Goal: Transaction & Acquisition: Purchase product/service

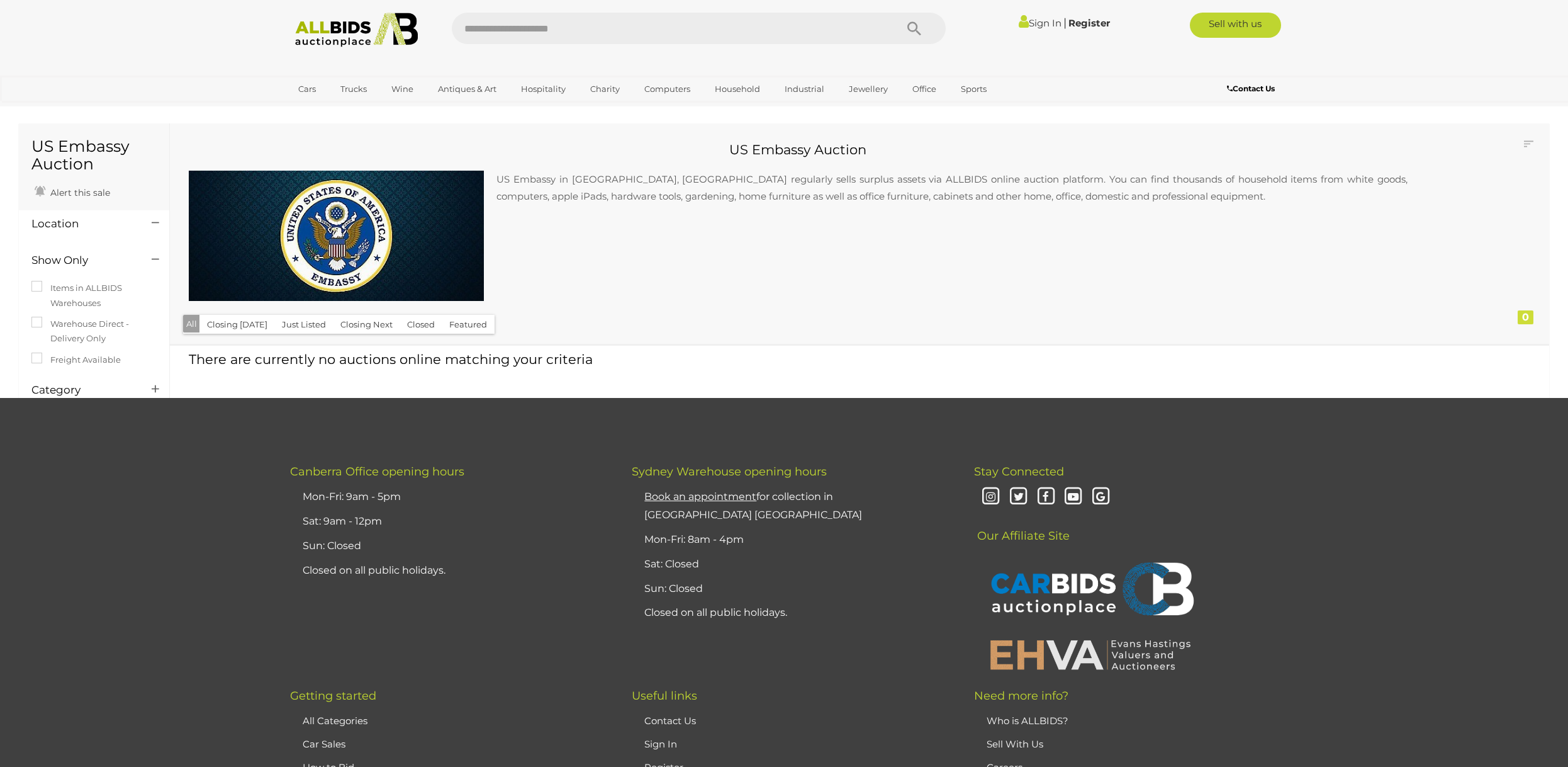
click at [648, 25] on input "text" at bounding box center [668, 28] width 432 height 31
type input "**********"
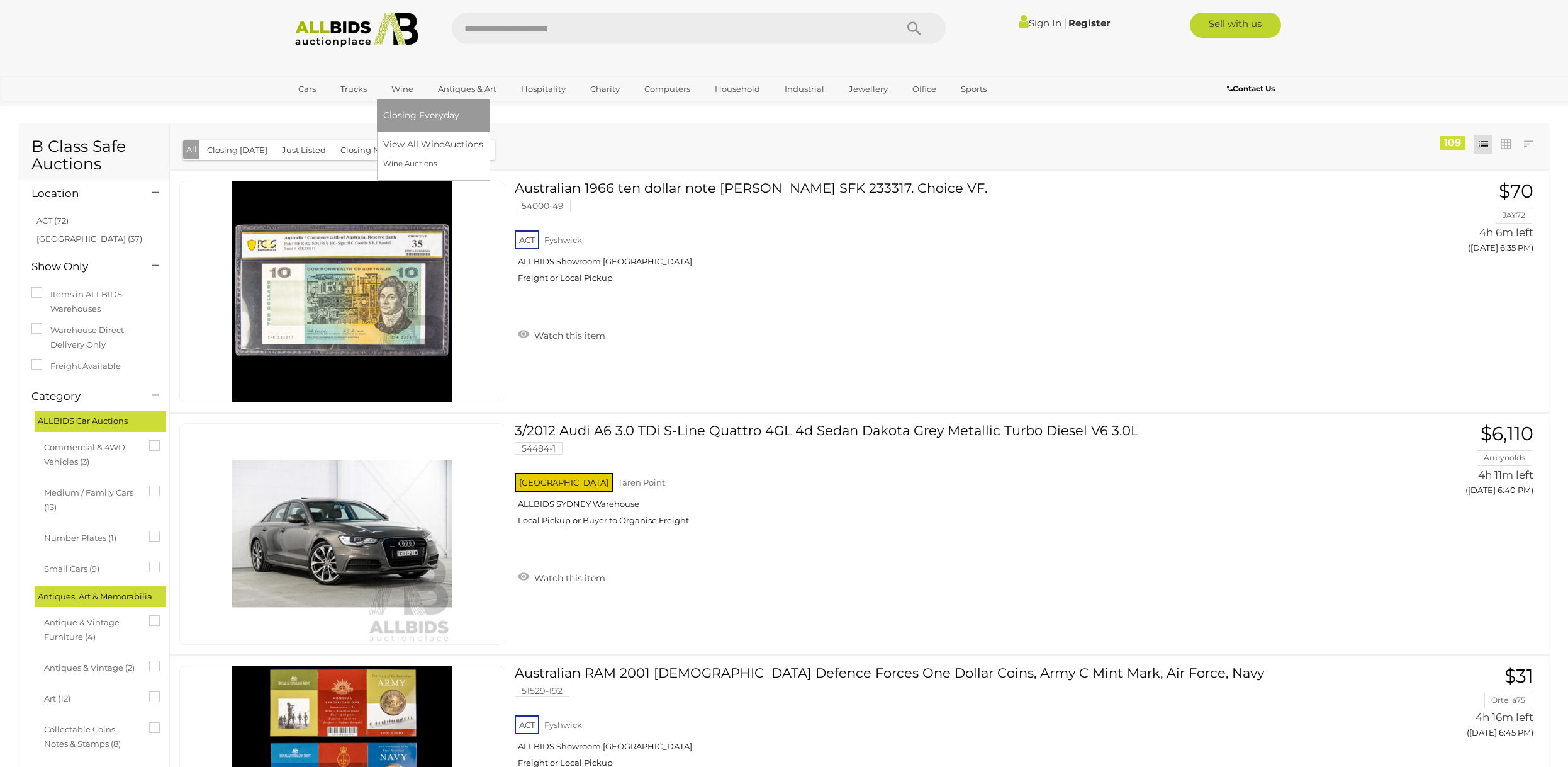
click at [387, 91] on link "Wine" at bounding box center [403, 88] width 39 height 21
click at [416, 162] on link "Wine Auctions" at bounding box center [433, 164] width 100 height 19
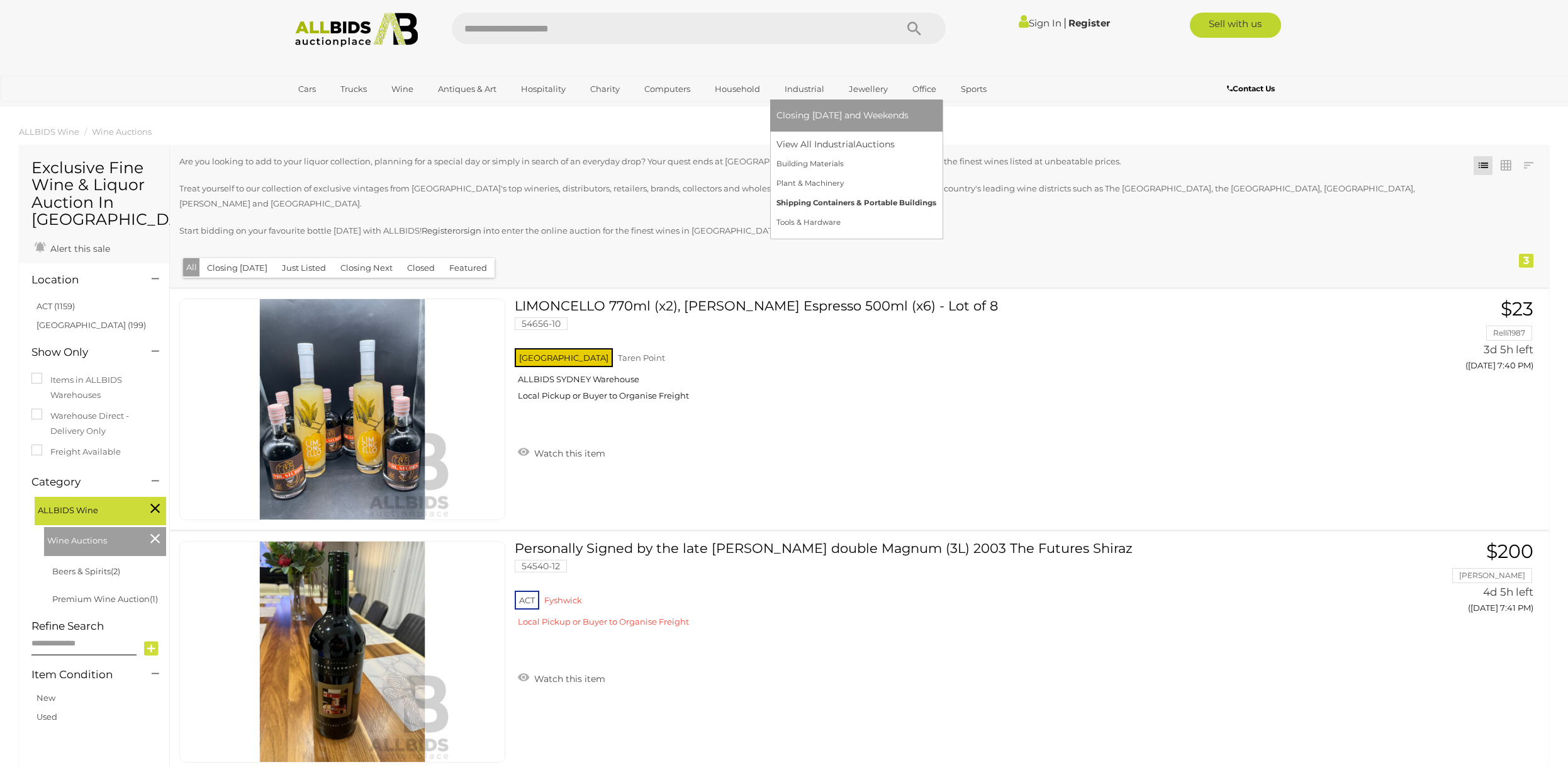
click at [816, 200] on link "Shipping Containers & Portable Buildings" at bounding box center [856, 203] width 160 height 19
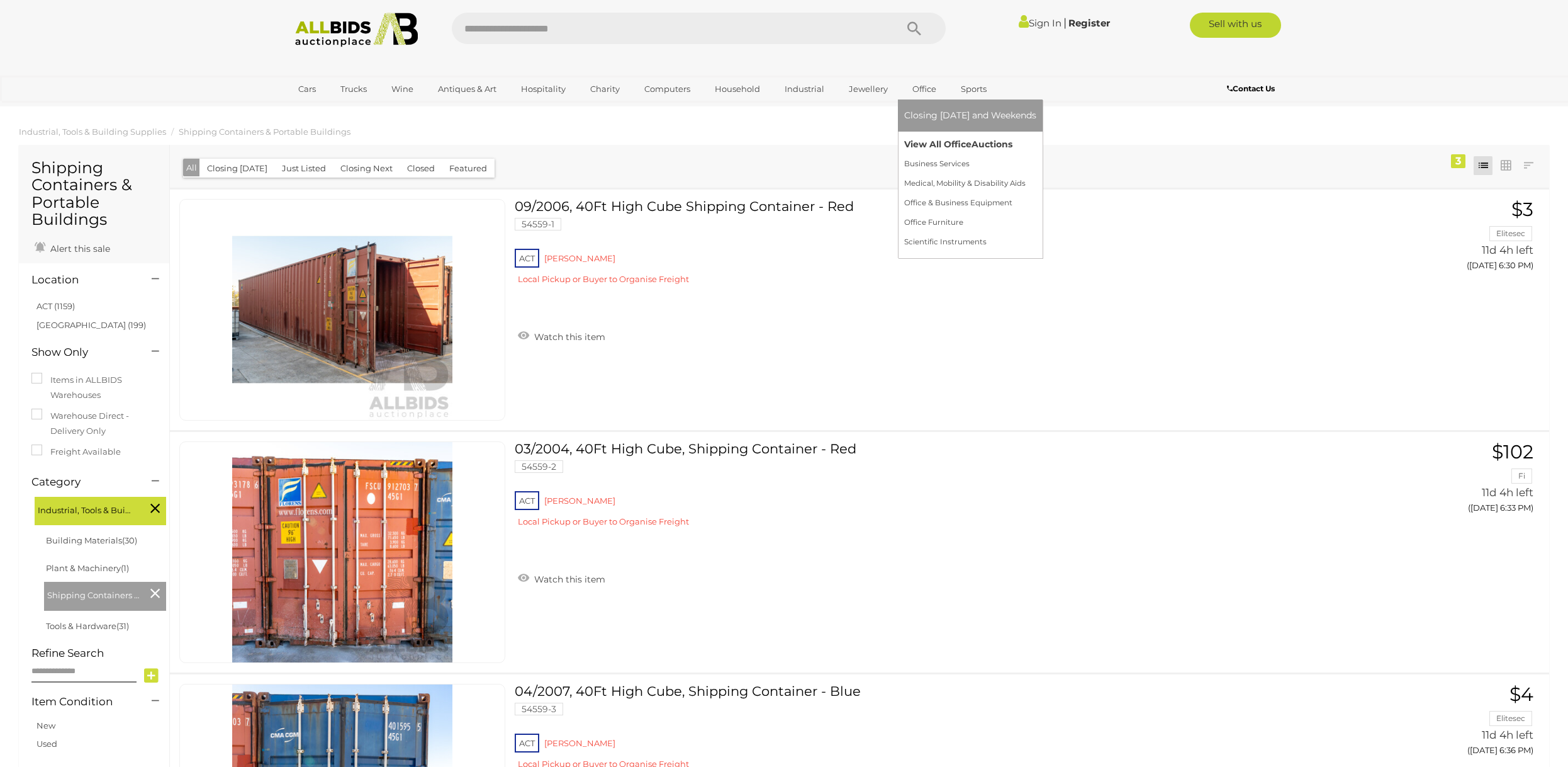
click at [935, 140] on link "View All Office Auctions" at bounding box center [970, 144] width 132 height 19
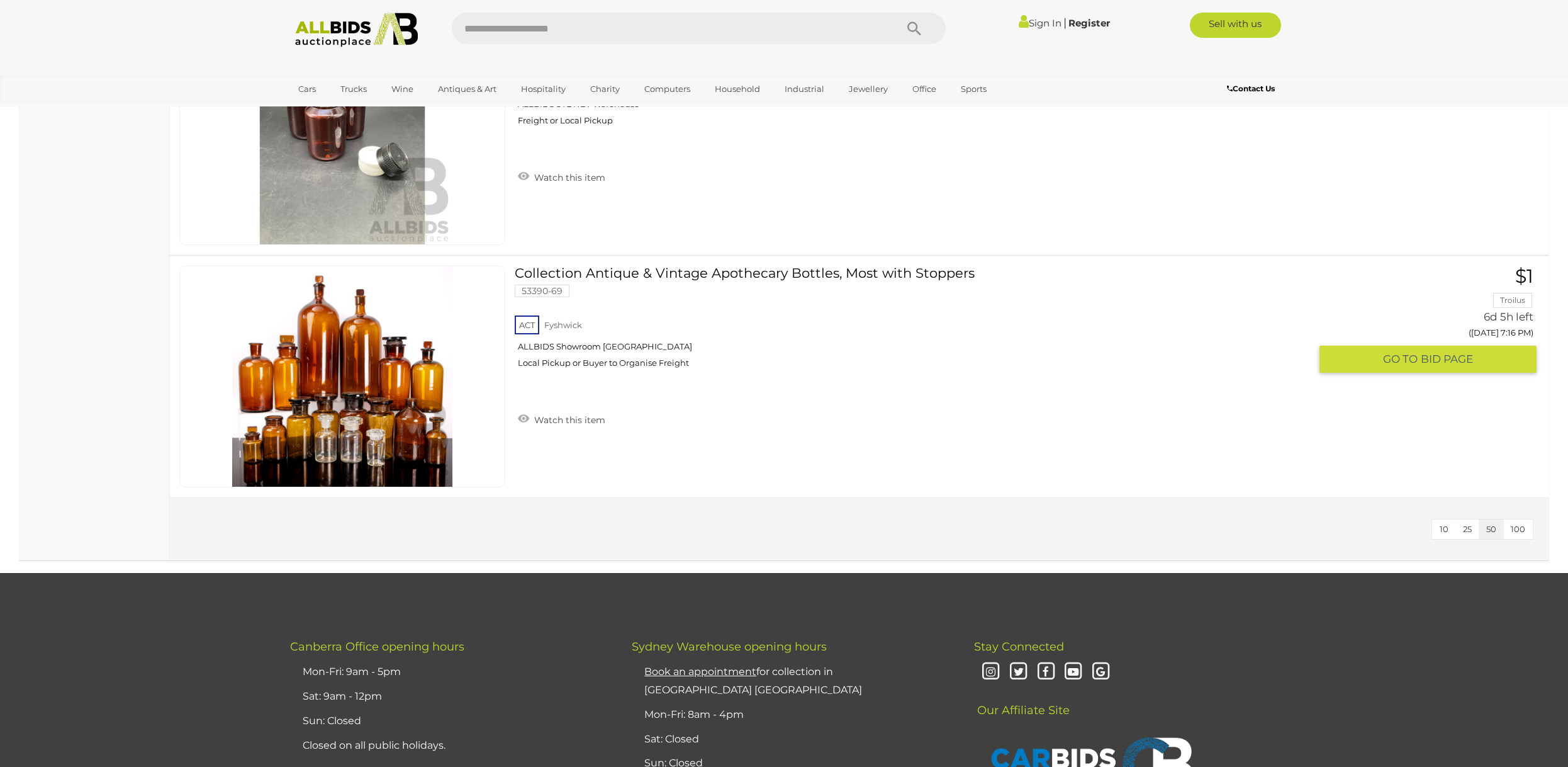
scroll to position [4366, 0]
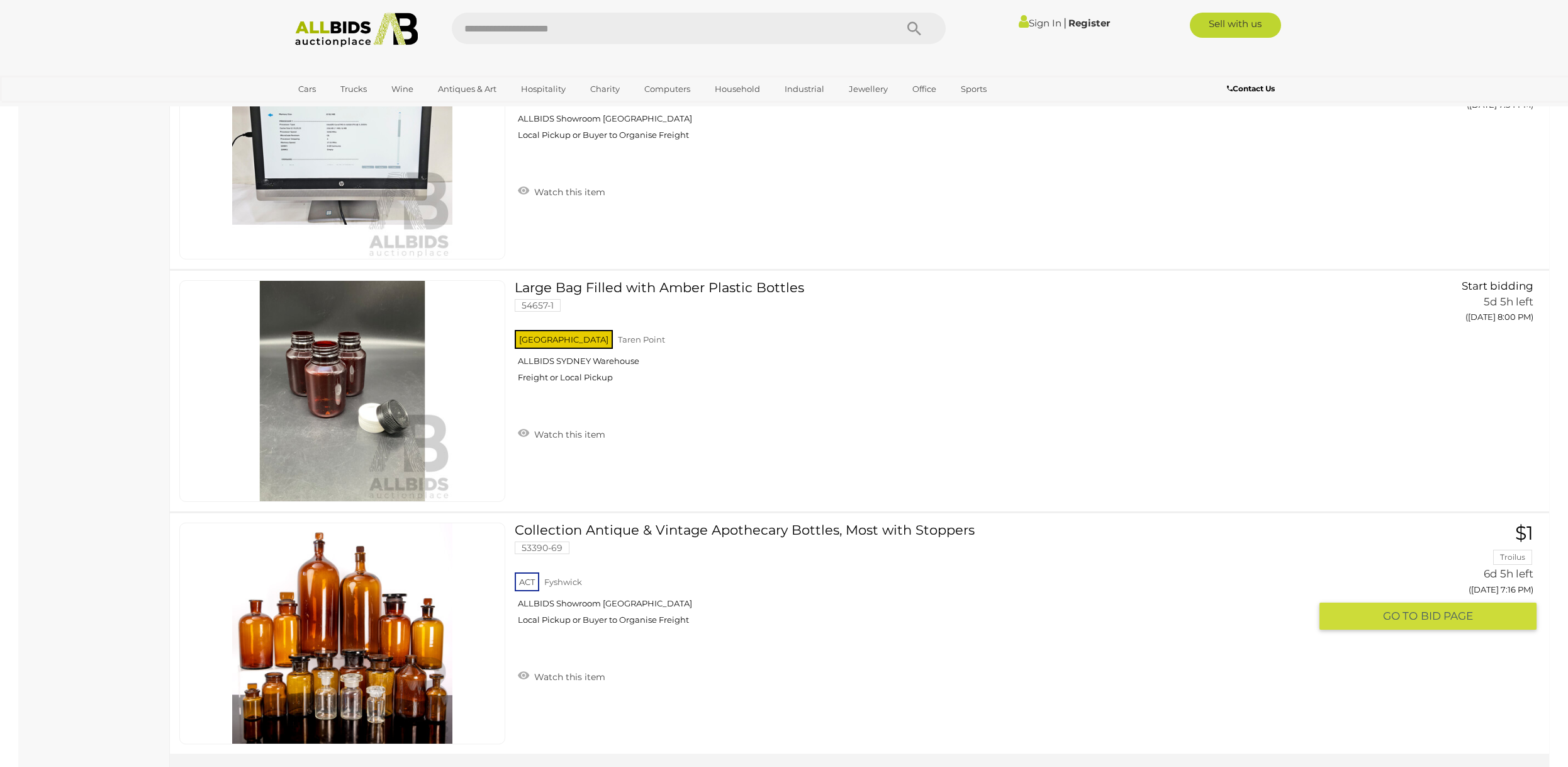
click at [791, 534] on link "Collection Antique & Vintage Apothecary Bottles, Most with Stoppers 53390-69 AC…" at bounding box center [917, 578] width 786 height 112
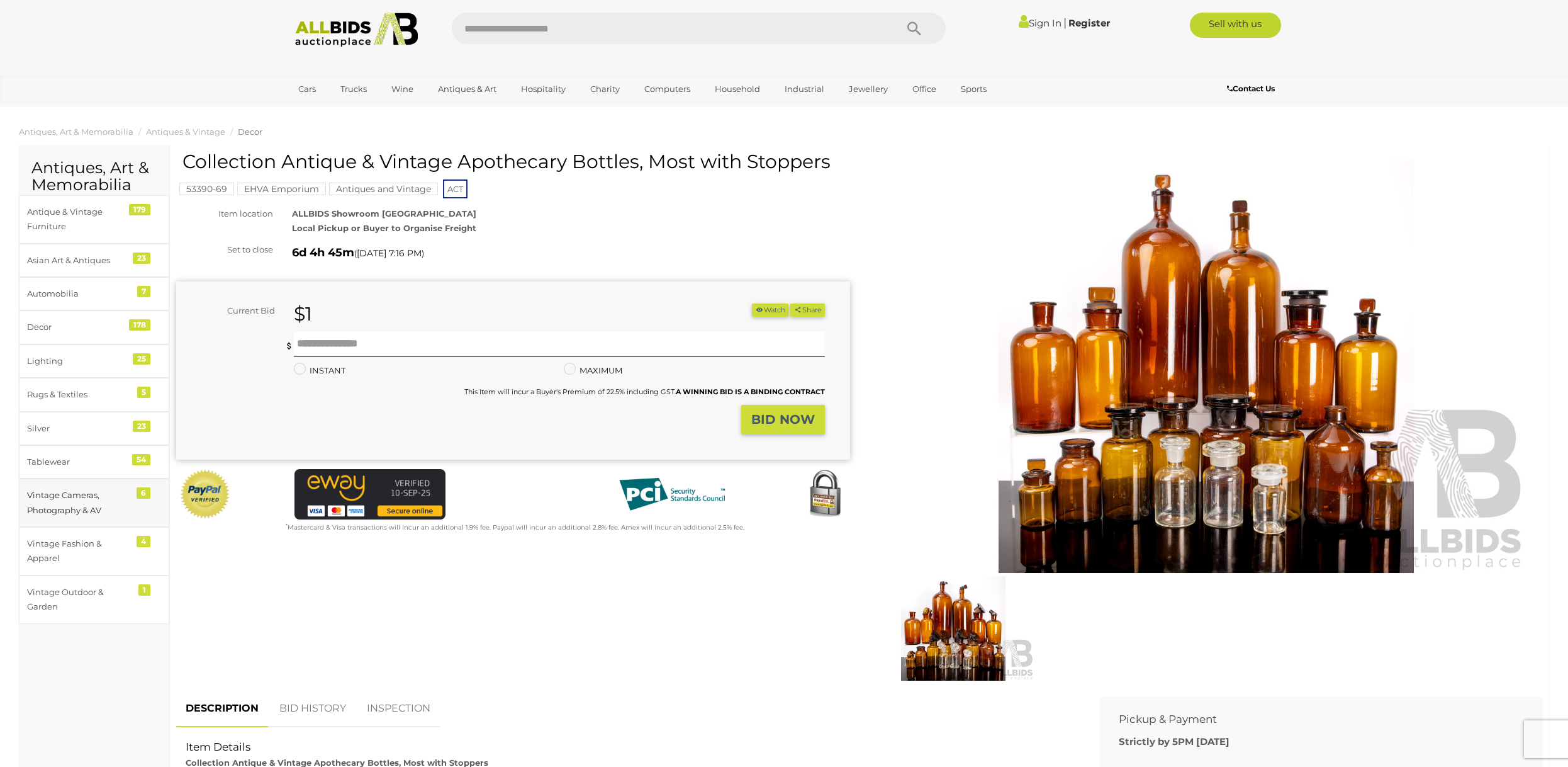
click at [77, 508] on div "Vintage Cameras, Photography & AV" at bounding box center [79, 502] width 104 height 30
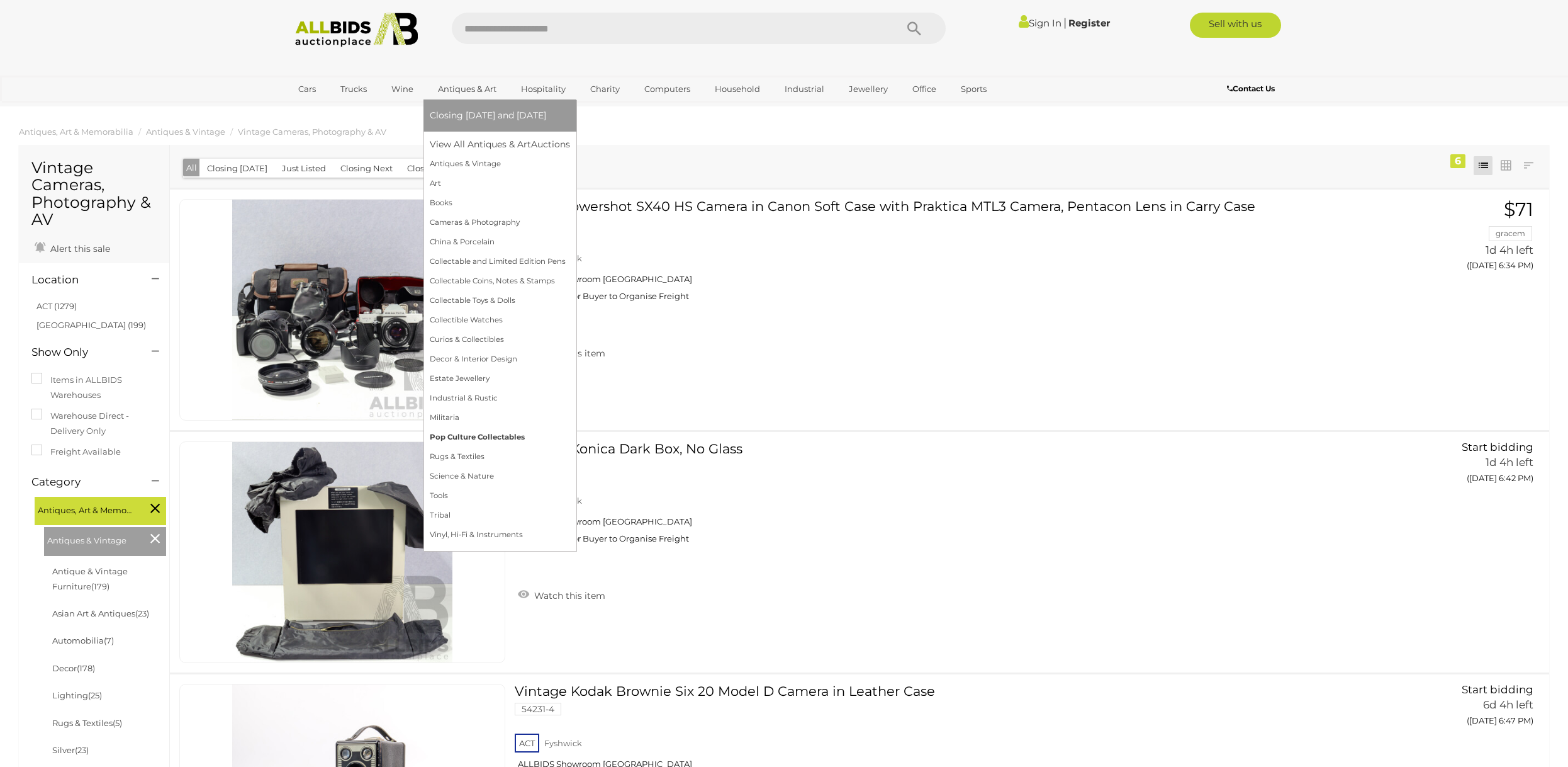
click at [464, 436] on link "Pop Culture Collectables" at bounding box center [500, 437] width 140 height 19
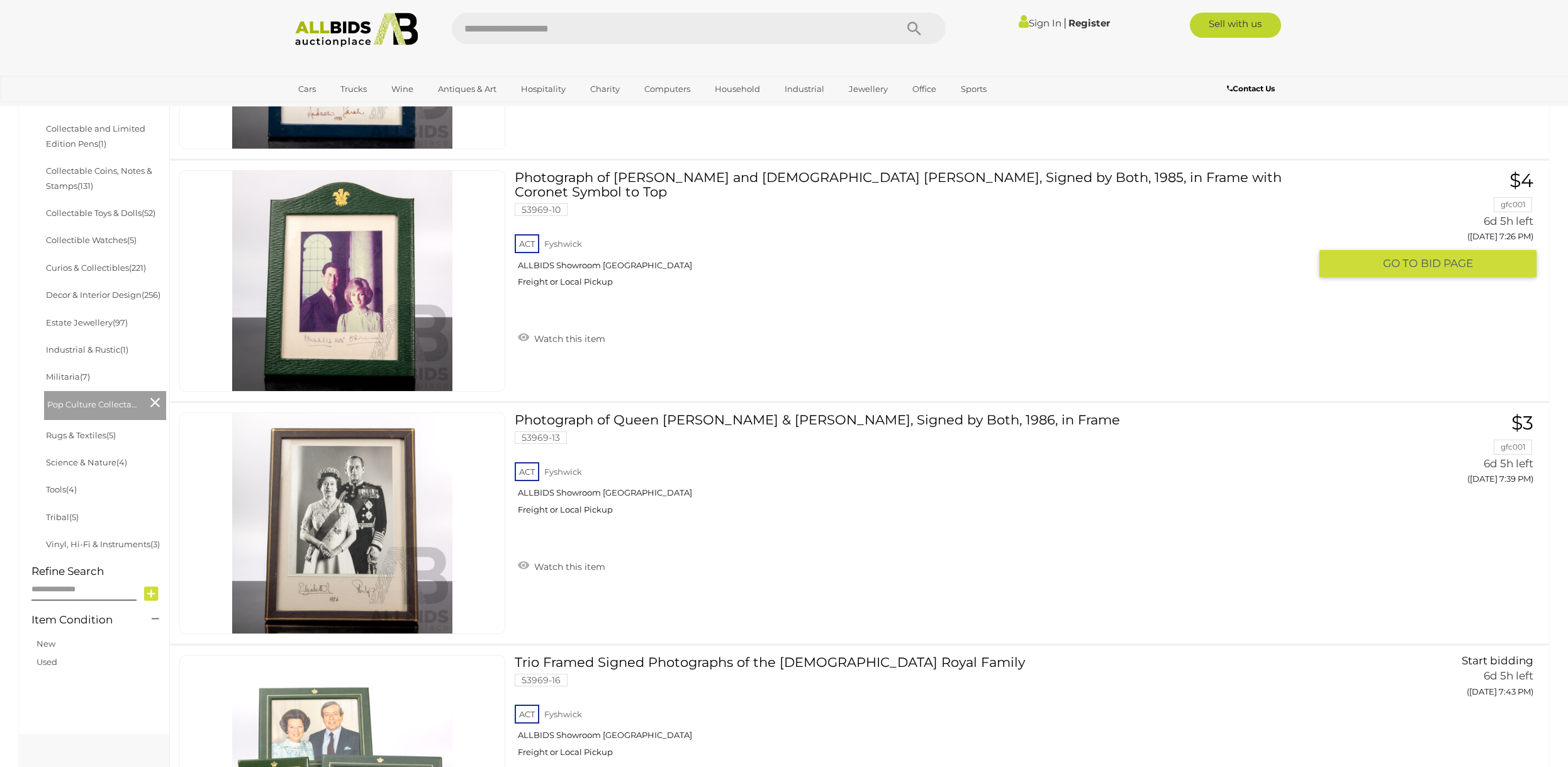
scroll to position [835, 0]
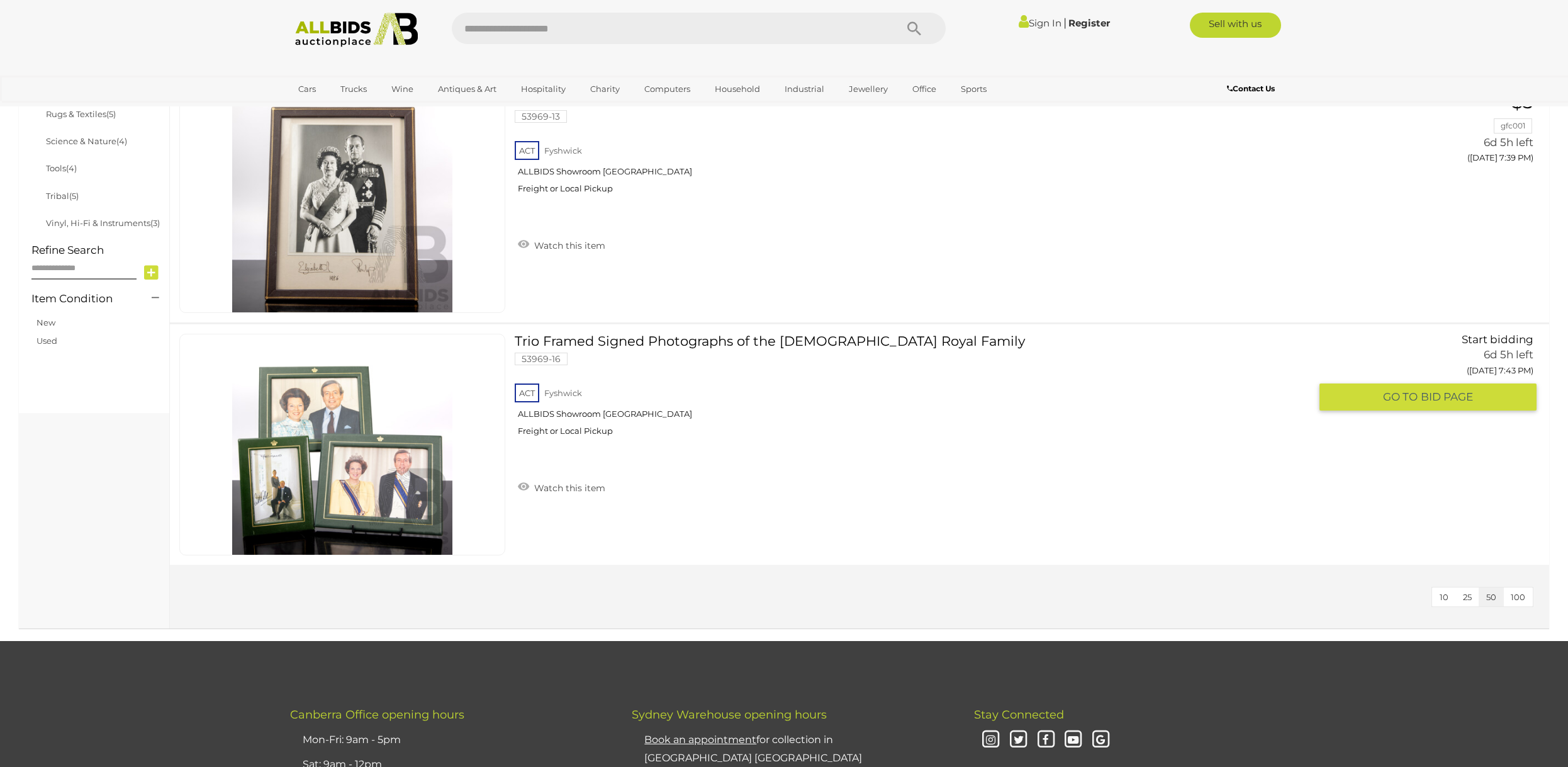
click at [718, 340] on link "Trio Framed Signed Photographs of the [DEMOGRAPHIC_DATA] Royal Family 53969-16 …" at bounding box center [917, 389] width 786 height 112
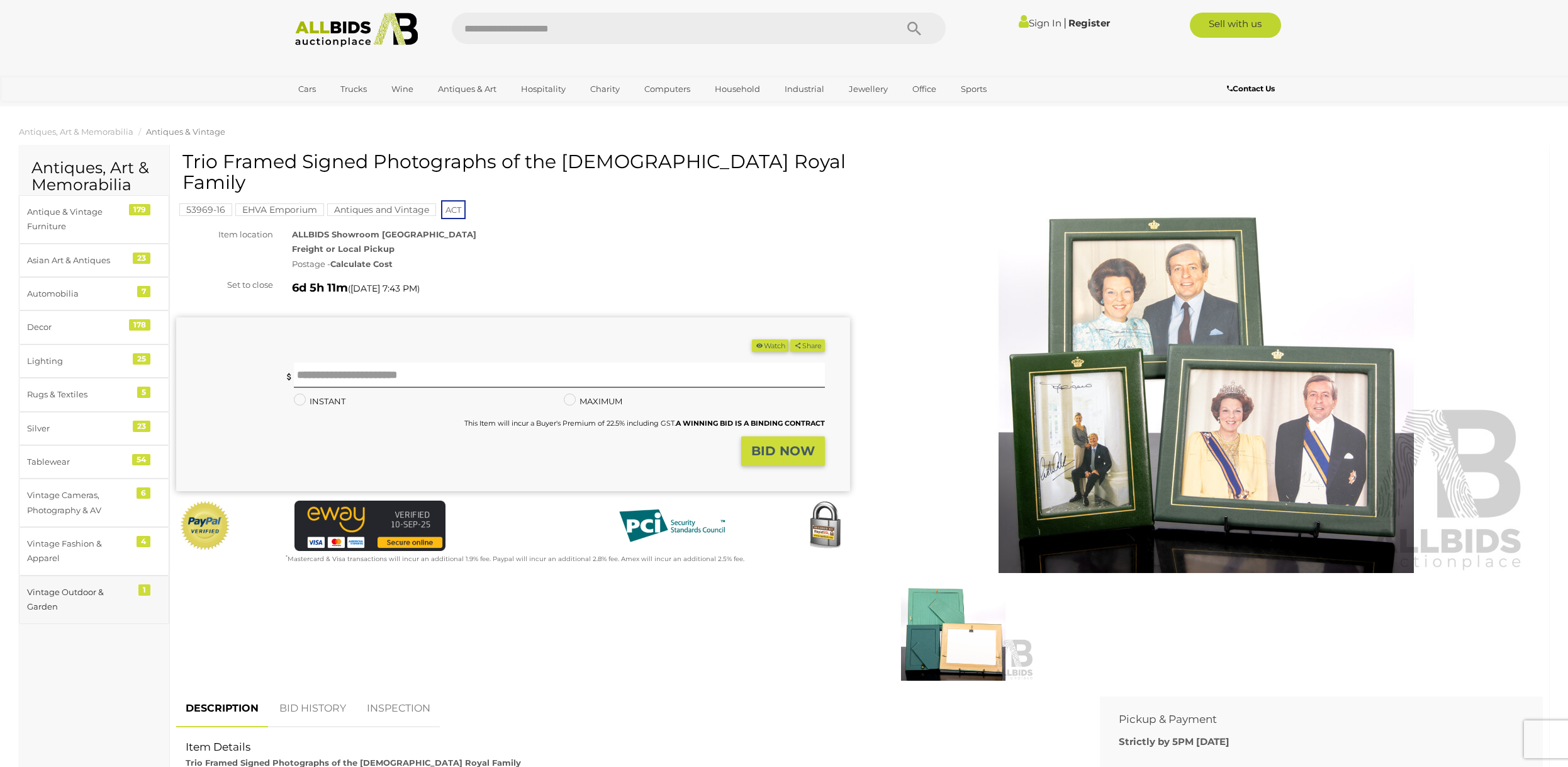
click at [47, 604] on div "Vintage Outdoor & Garden" at bounding box center [79, 600] width 104 height 30
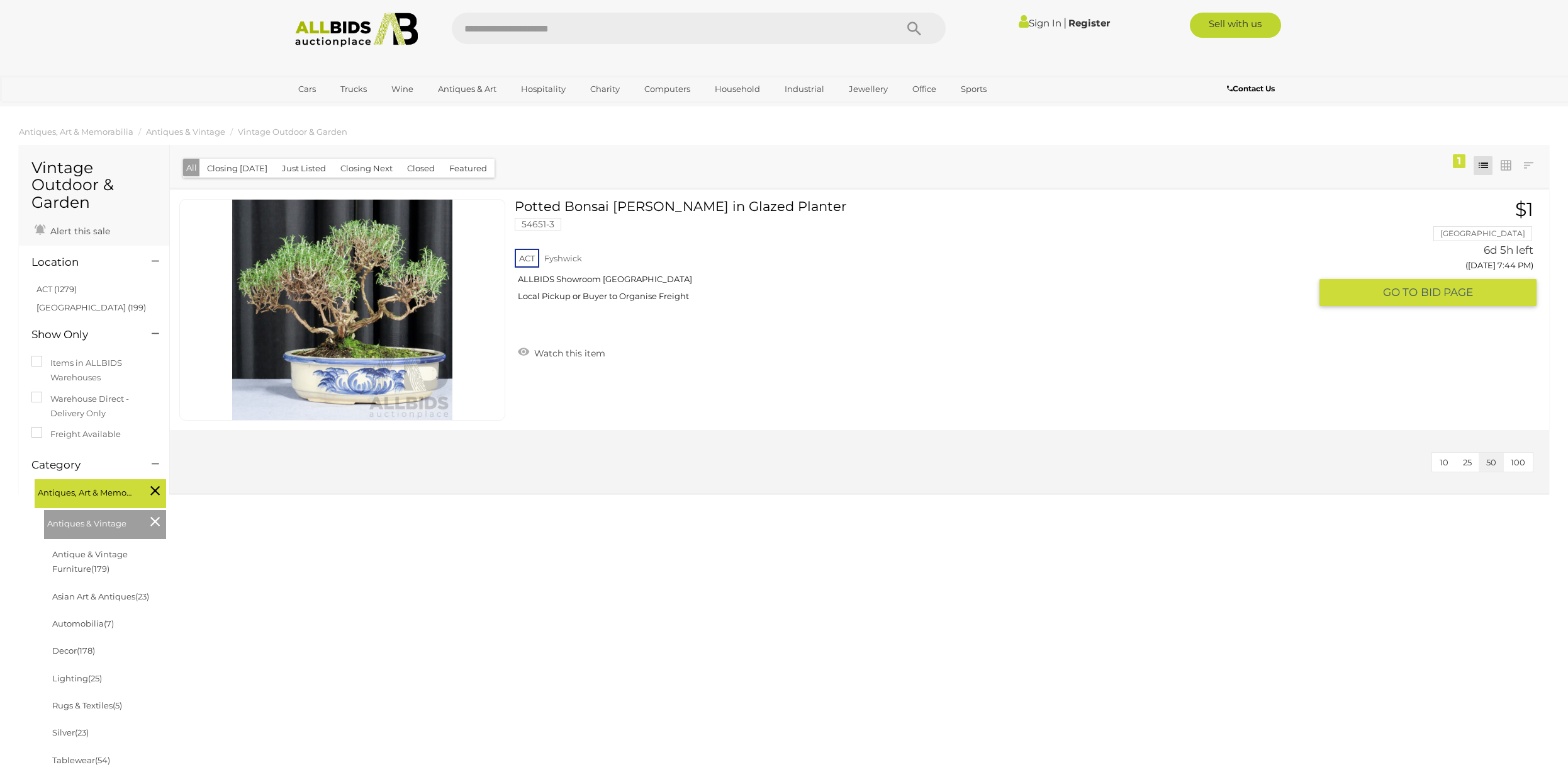
click at [655, 208] on link "Potted Bonsai [PERSON_NAME] in Glazed Planter 54651-3 ACT Fyshwick ALLBIDS Show…" at bounding box center [917, 255] width 786 height 112
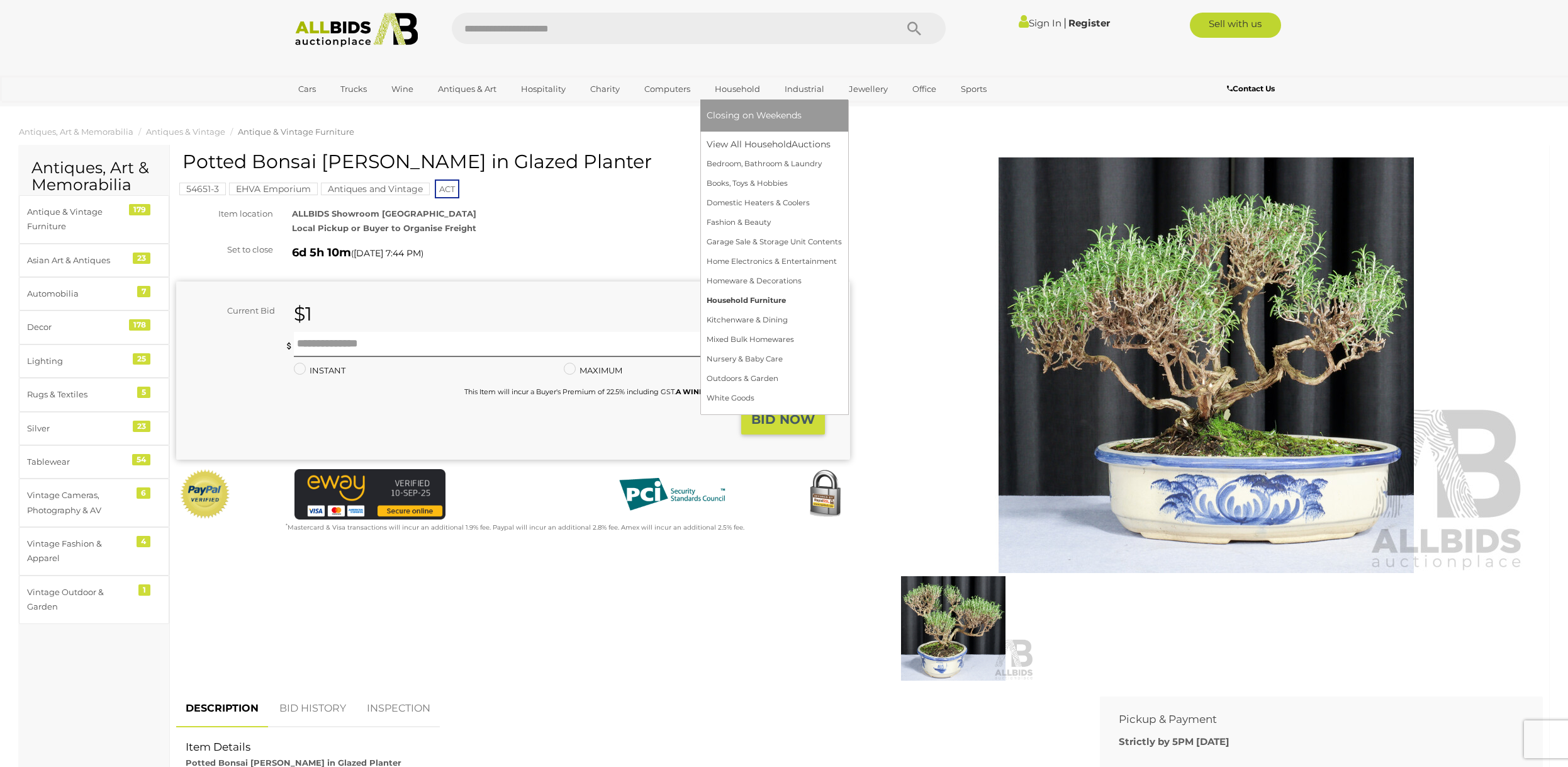
click at [743, 302] on link "Household Furniture" at bounding box center [775, 300] width 136 height 19
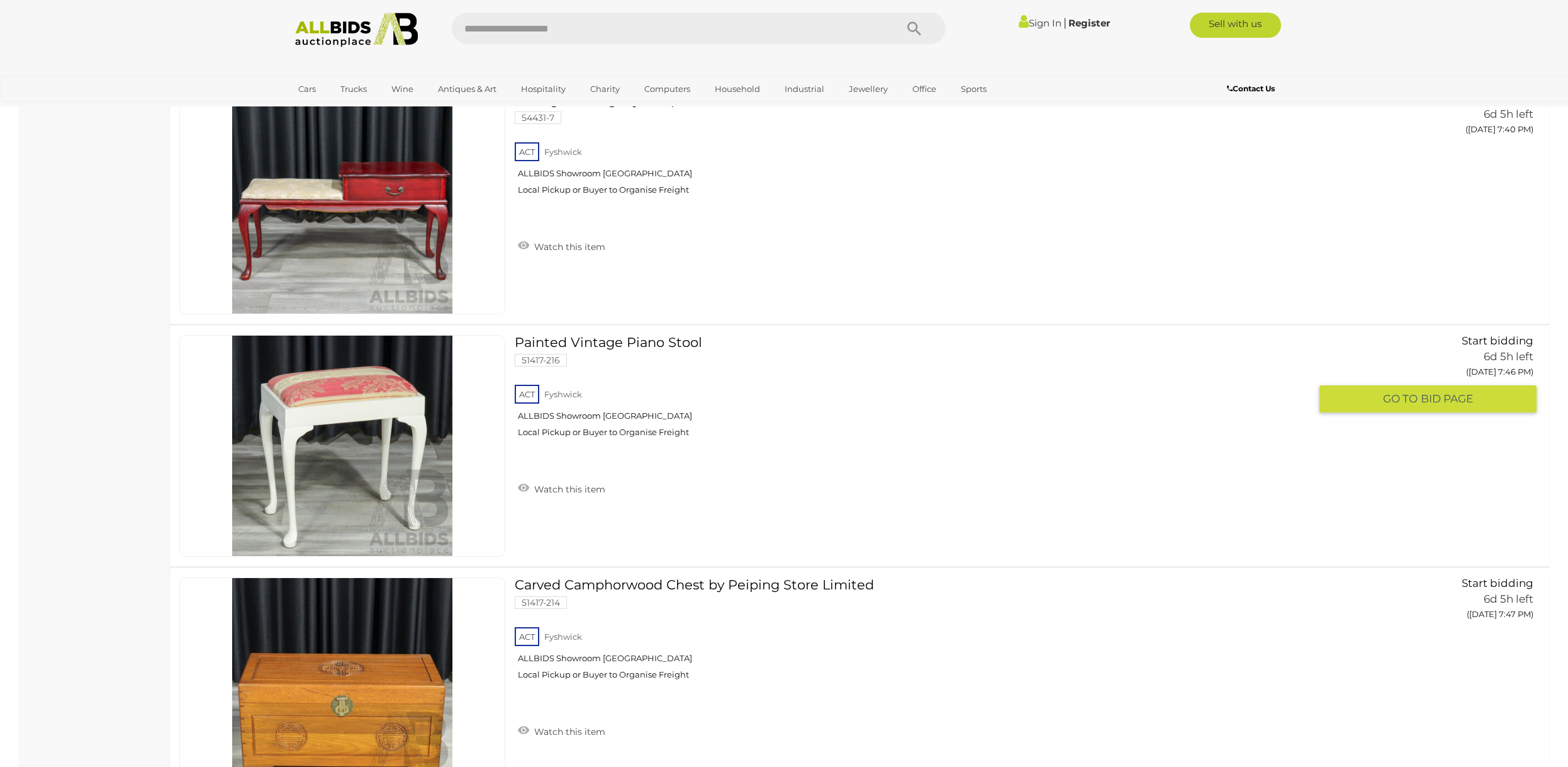
scroll to position [1541, 0]
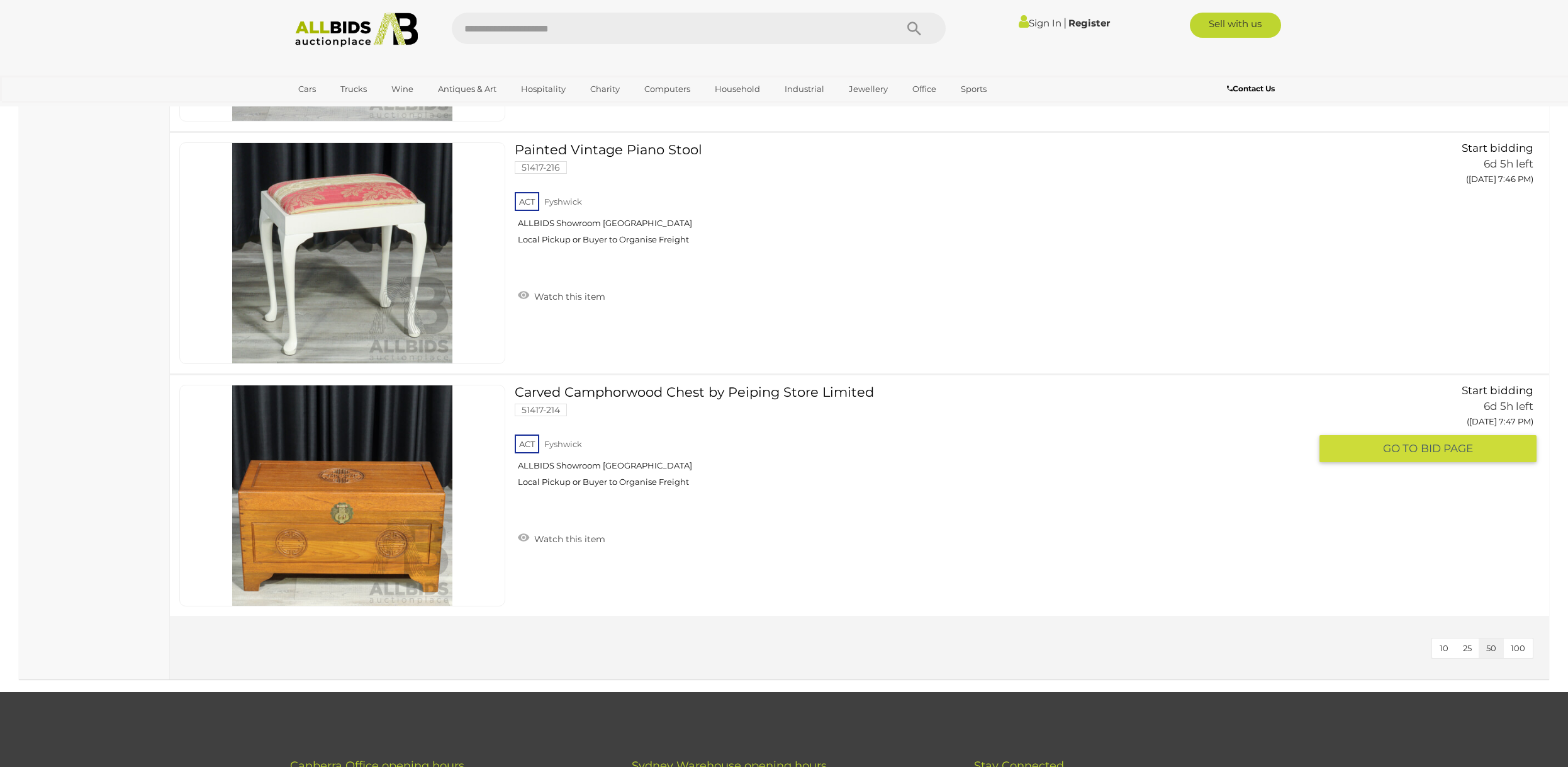
click at [798, 391] on link "Carved Camphorwood Chest by Peiping Store Limited 51417-214 ACT Fyshwick" at bounding box center [917, 441] width 786 height 112
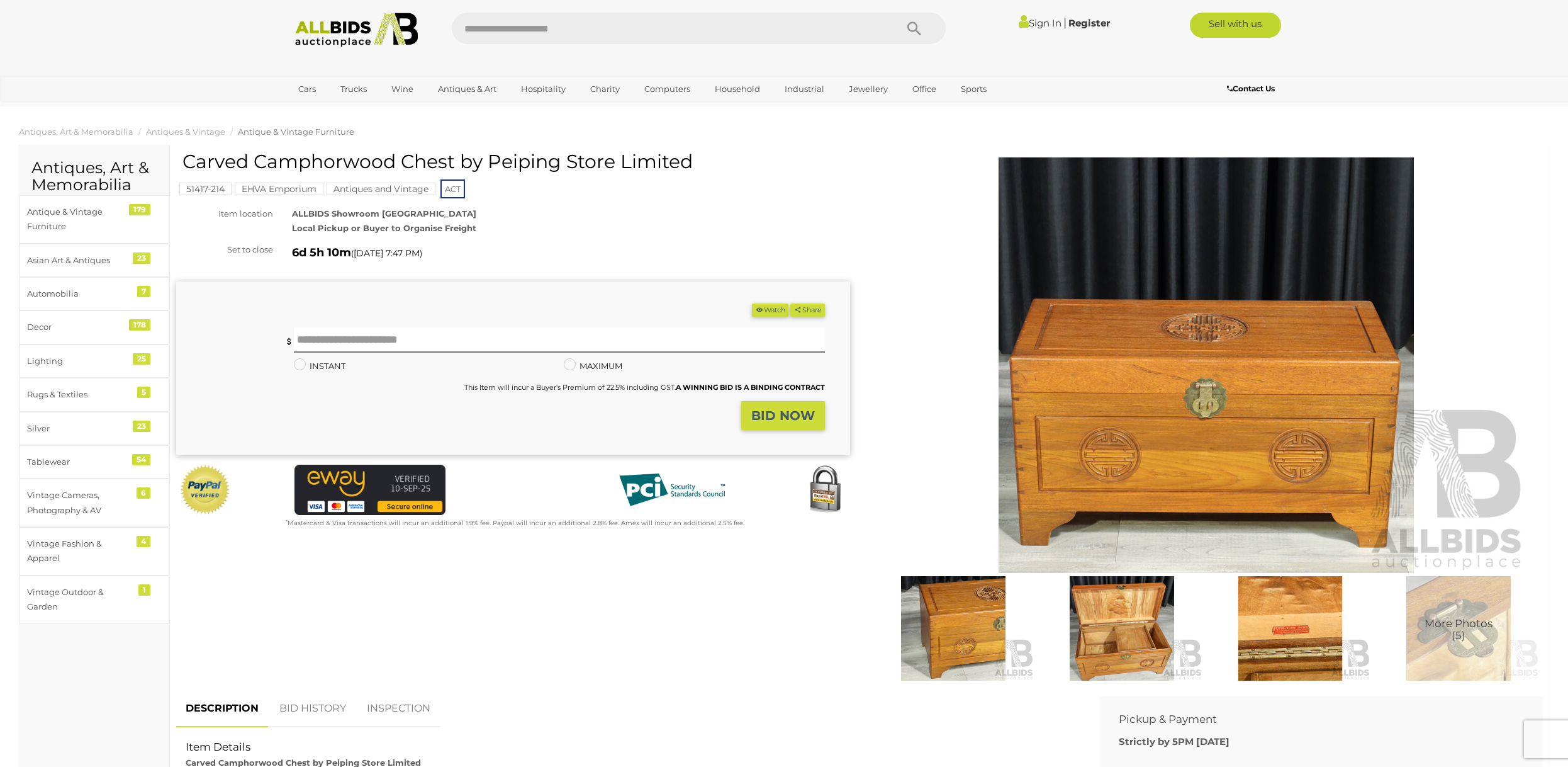
click at [1139, 628] on img at bounding box center [1122, 628] width 162 height 104
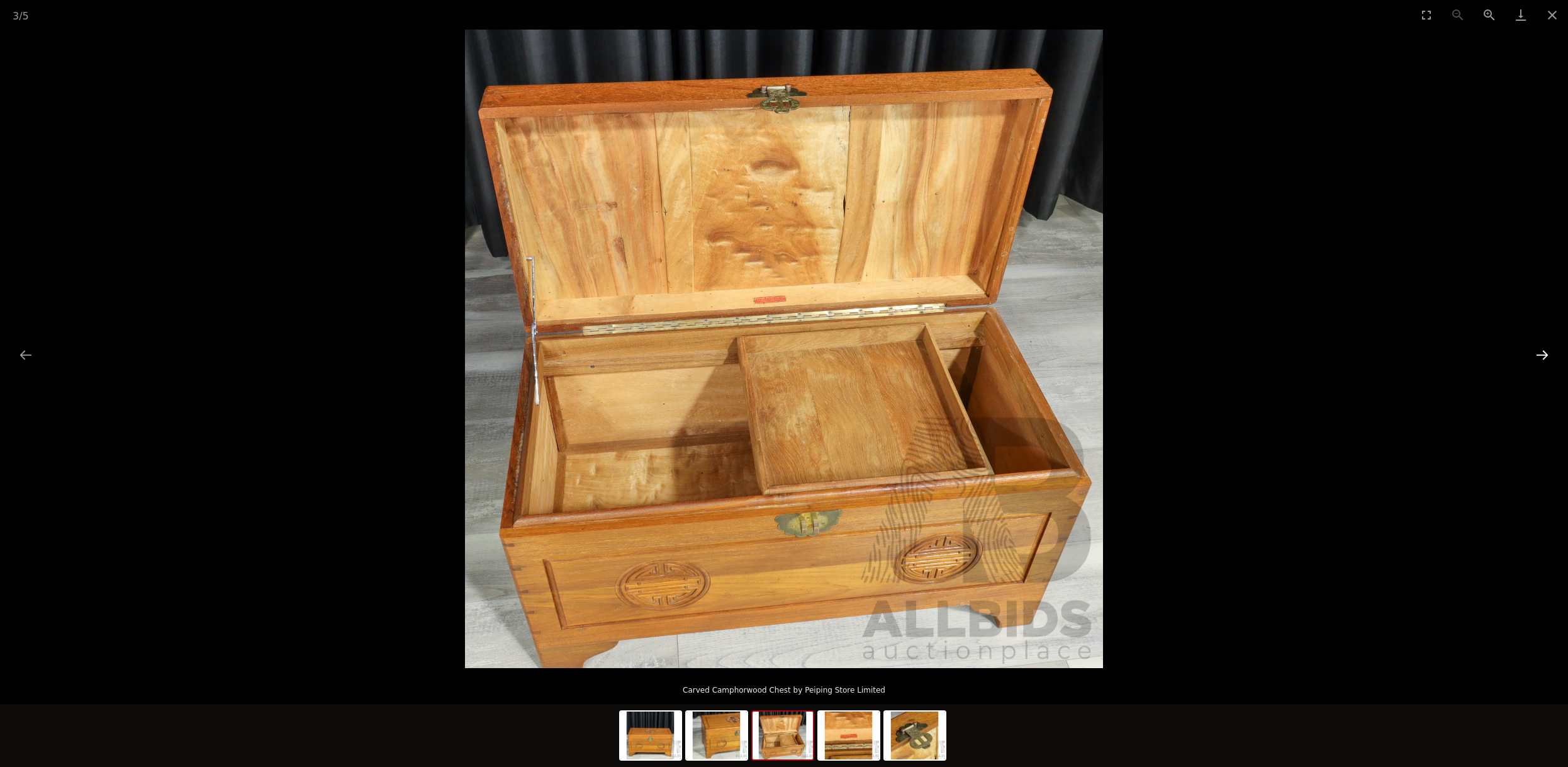
click at [1544, 353] on button "Next slide" at bounding box center [1542, 354] width 27 height 25
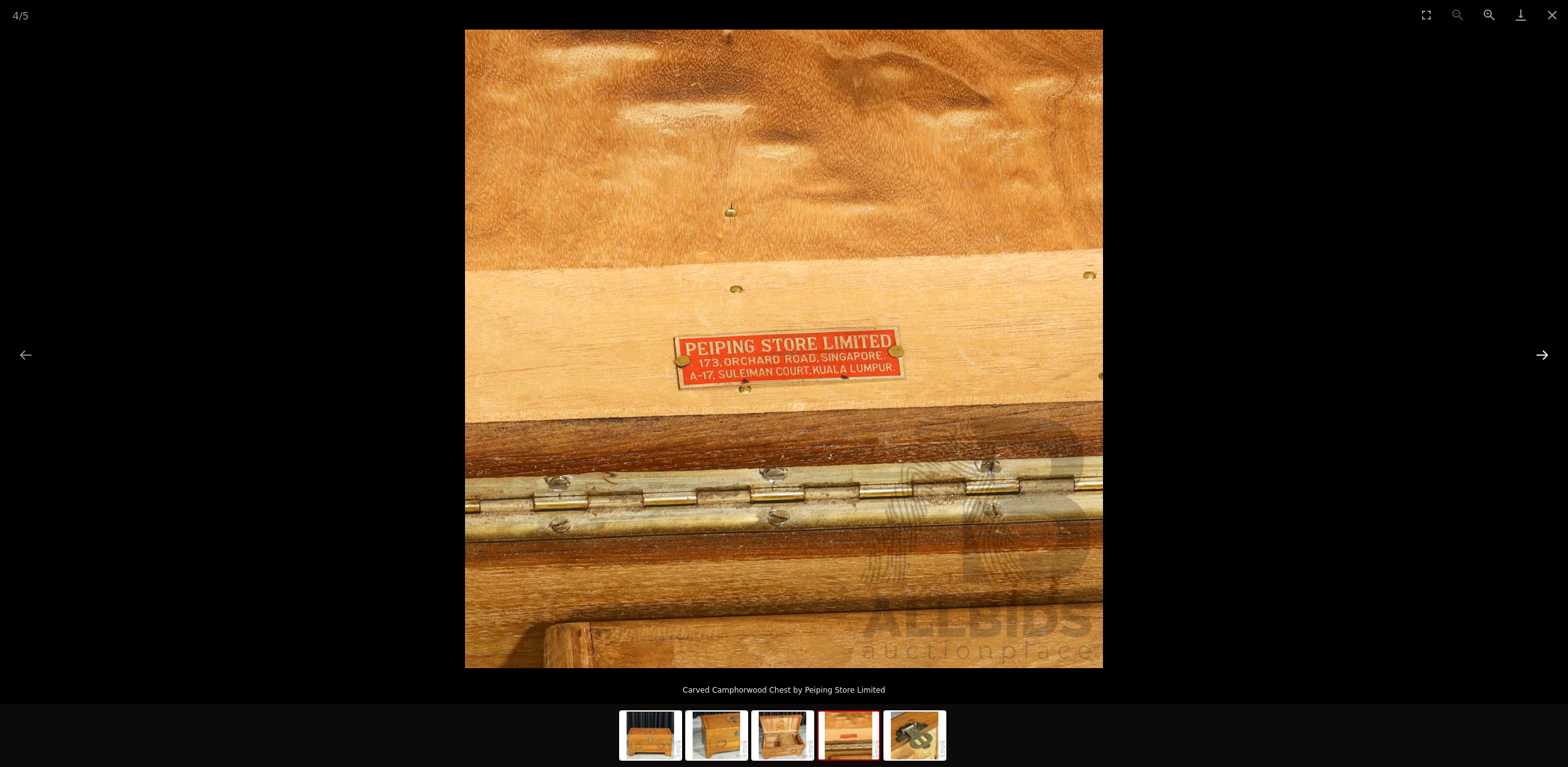
click at [1544, 353] on button "Next slide" at bounding box center [1542, 354] width 27 height 25
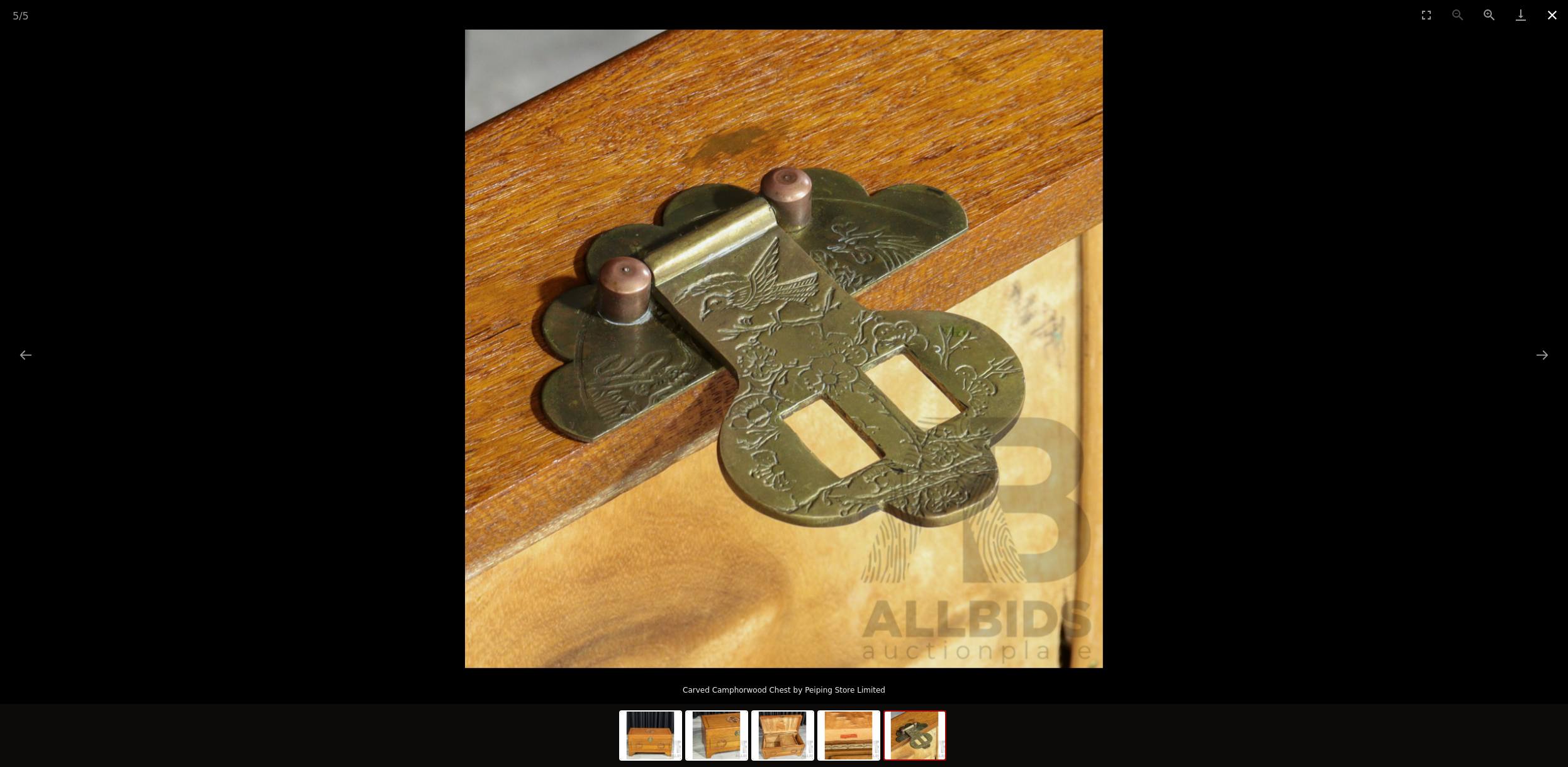
click at [1547, 14] on button "Close gallery" at bounding box center [1552, 15] width 31 height 30
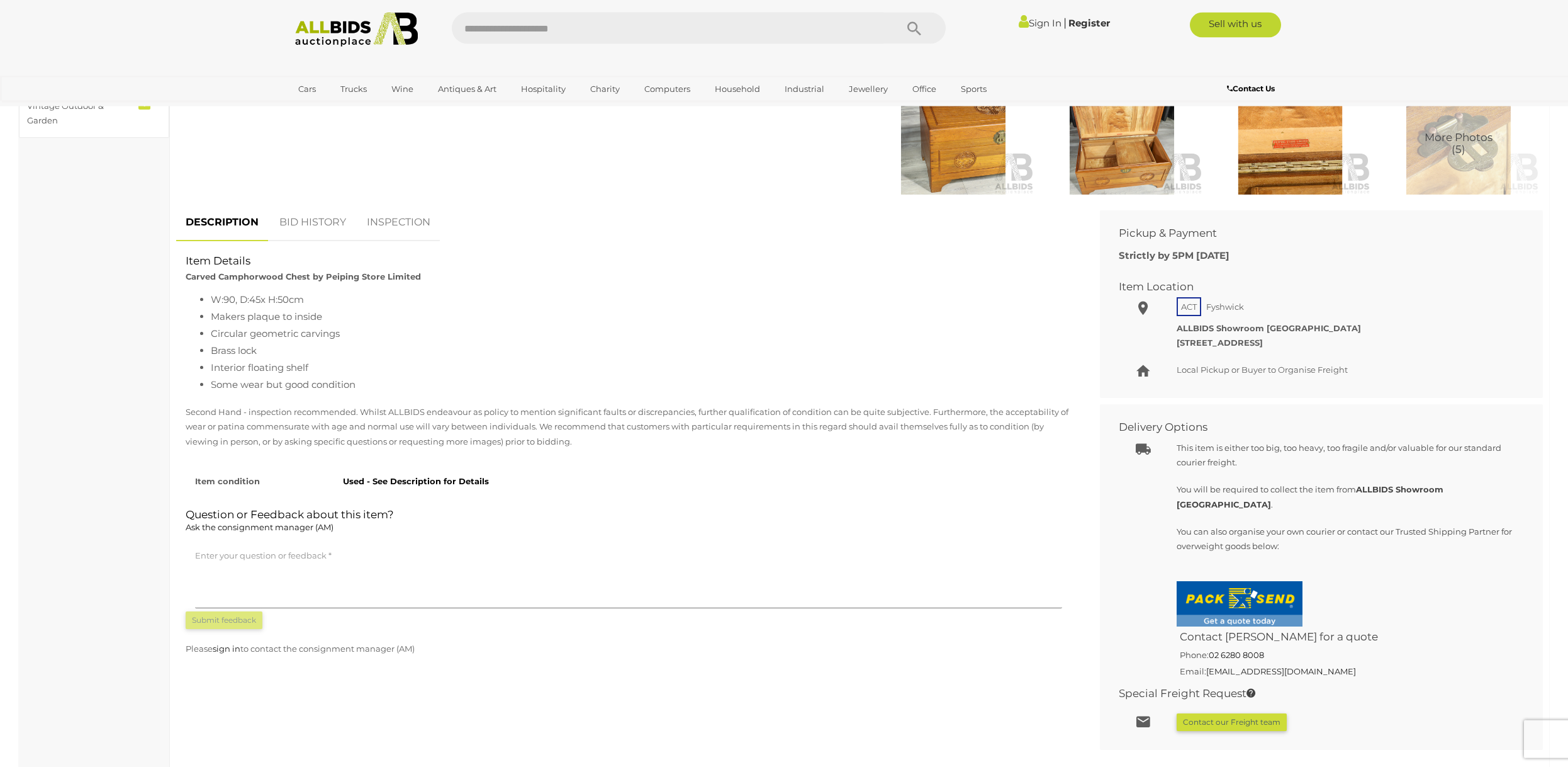
scroll to position [449, 0]
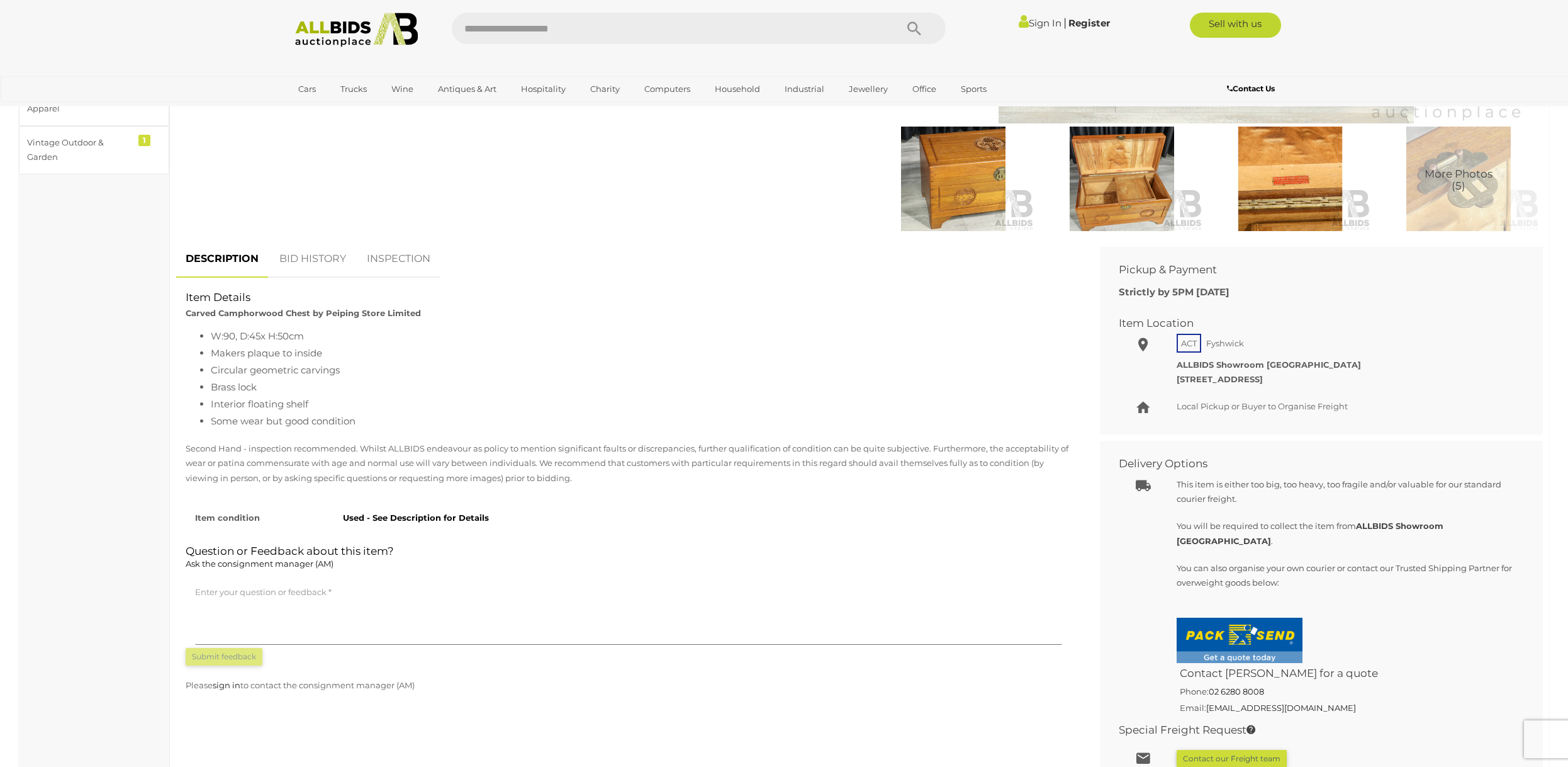
click at [401, 269] on link "INSPECTION" at bounding box center [399, 259] width 82 height 37
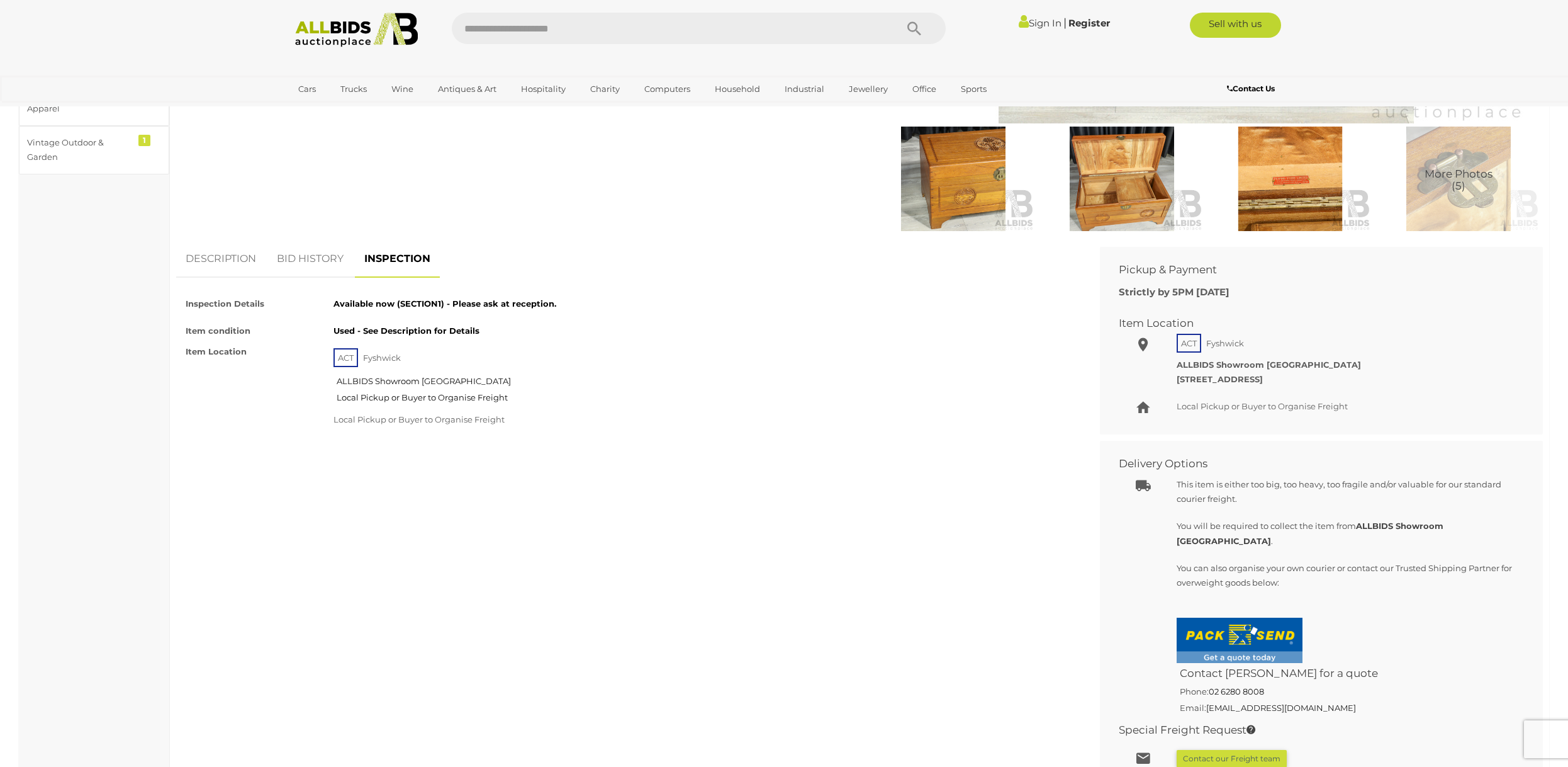
click at [225, 260] on link "DESCRIPTION" at bounding box center [221, 259] width 89 height 37
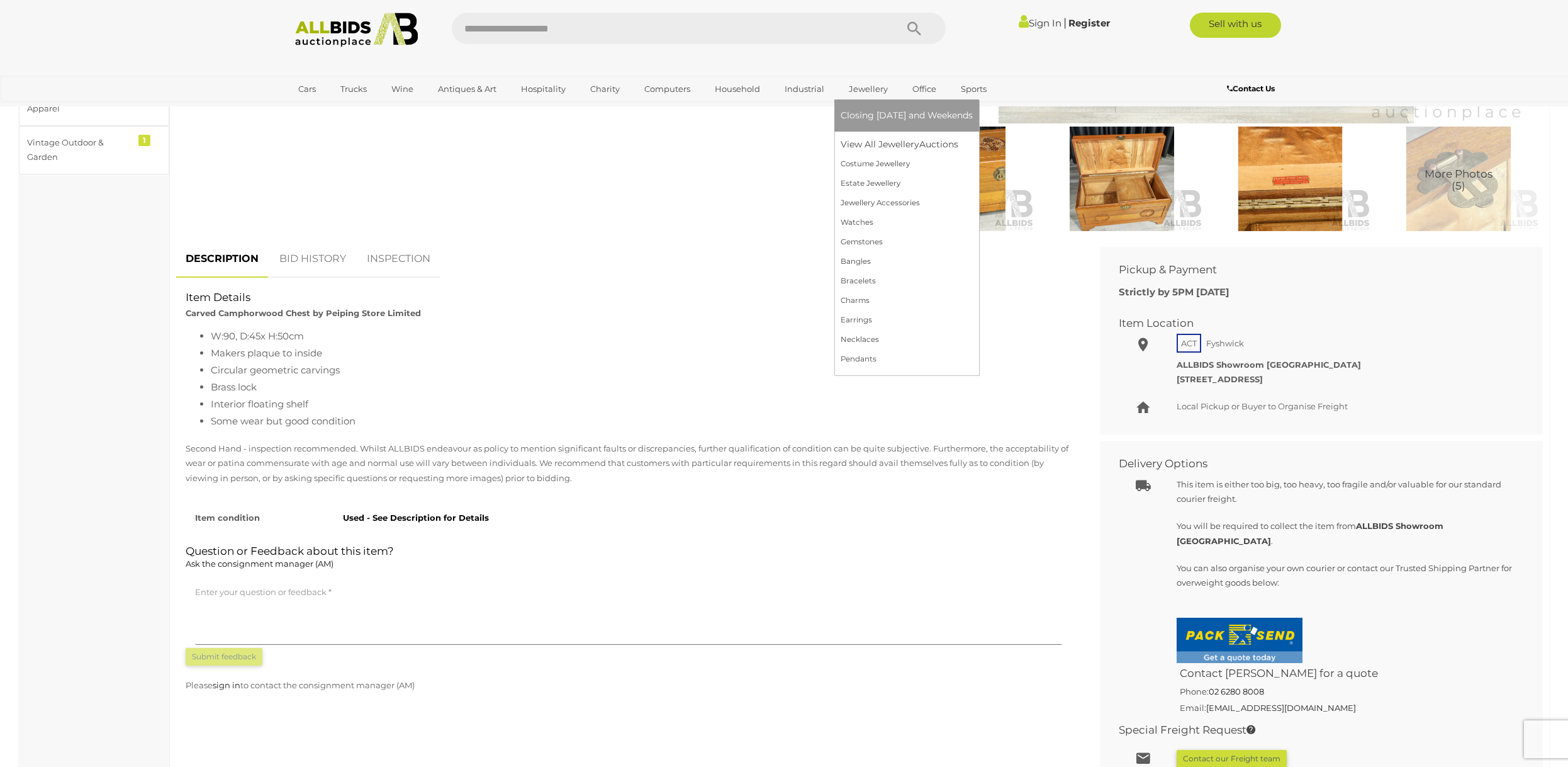
click at [876, 88] on link "Jewellery" at bounding box center [868, 88] width 55 height 21
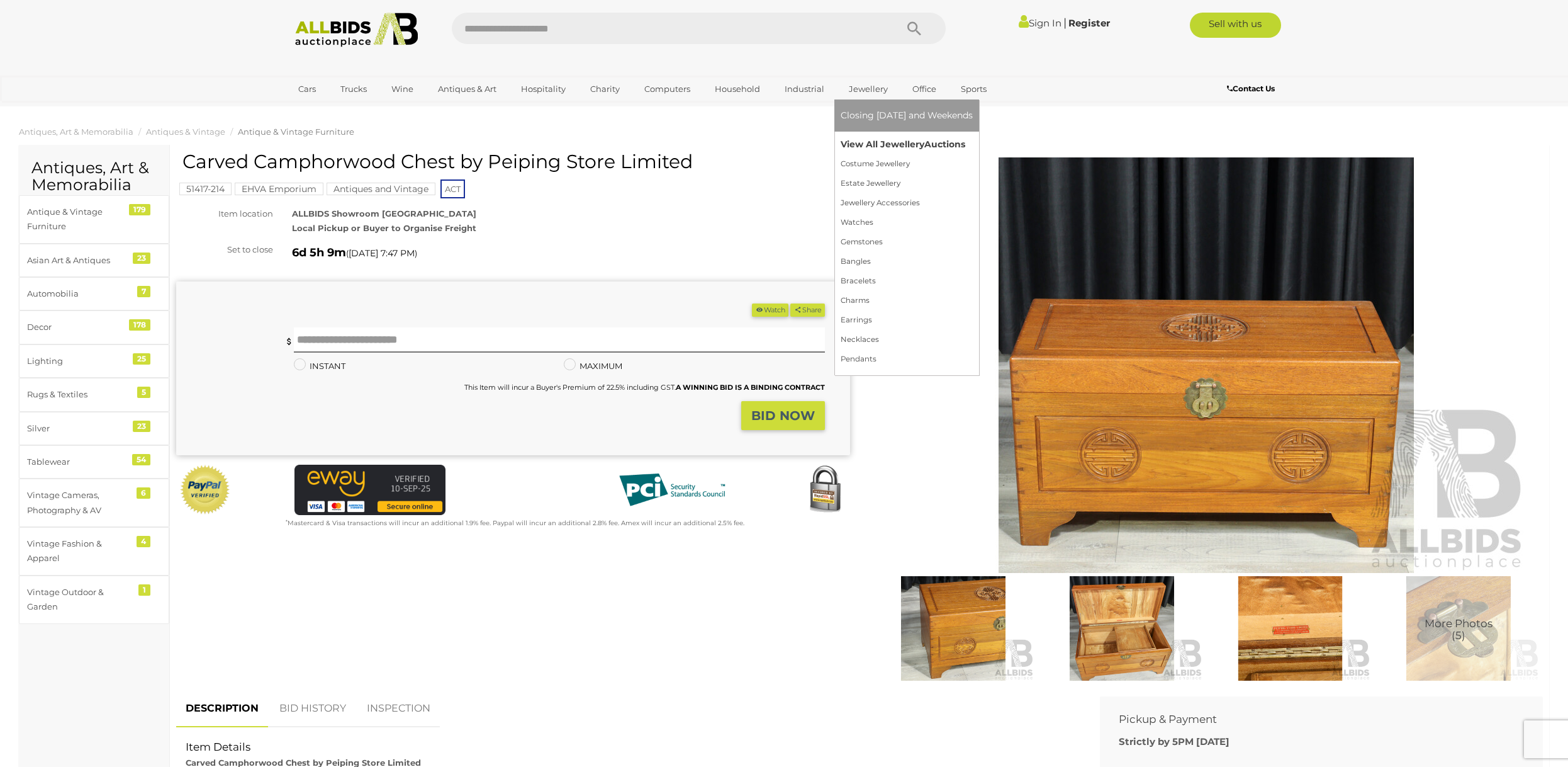
click at [880, 144] on link "View All Jewellery Auctions" at bounding box center [906, 144] width 132 height 19
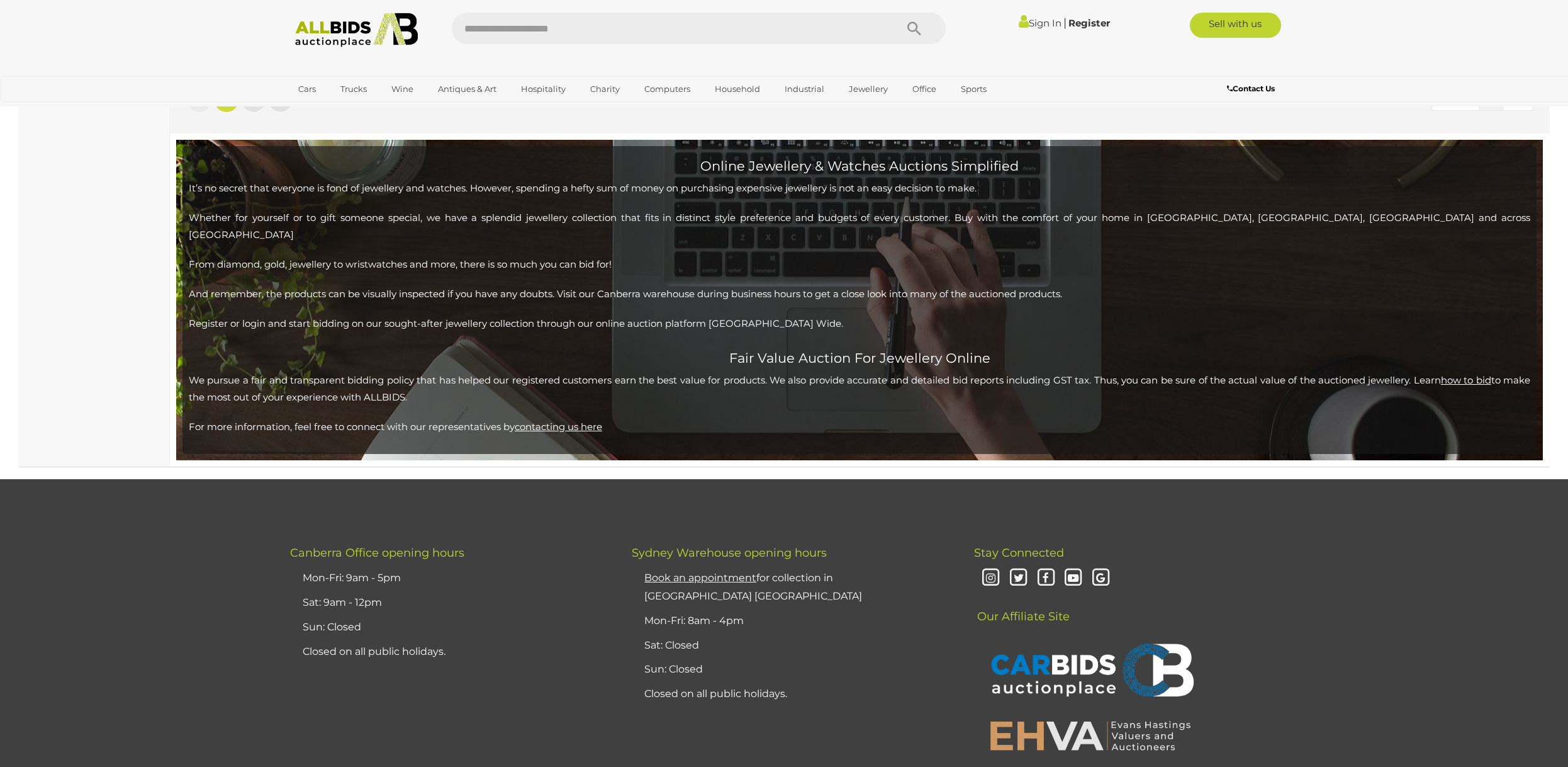
scroll to position [12392, 0]
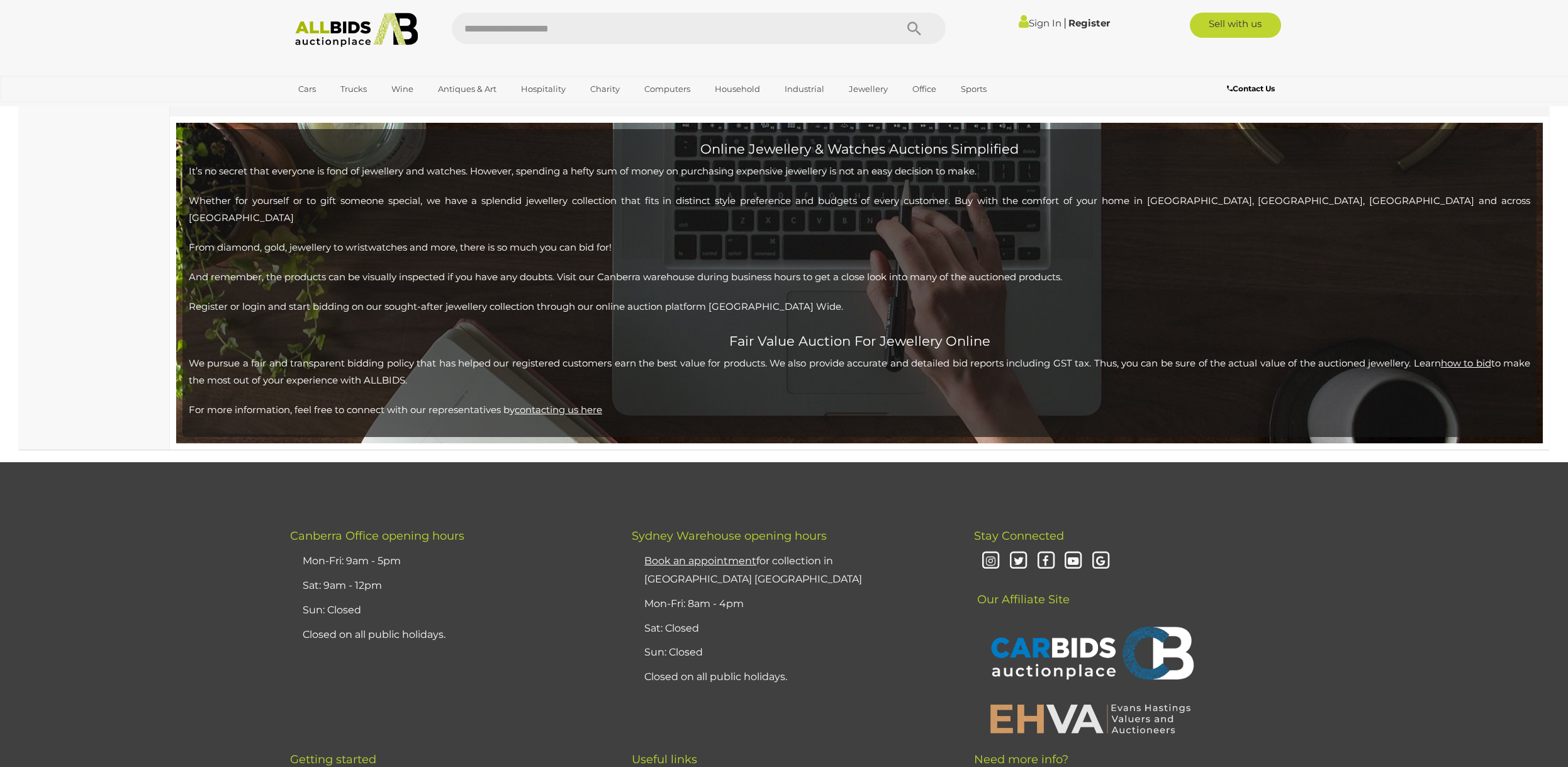
scroll to position [12392, 0]
click at [1516, 66] on div "Sign In |" at bounding box center [784, 53] width 1568 height 106
